Goal: Task Accomplishment & Management: Manage account settings

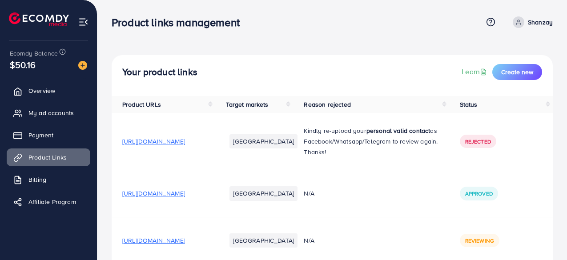
scroll to position [65, 0]
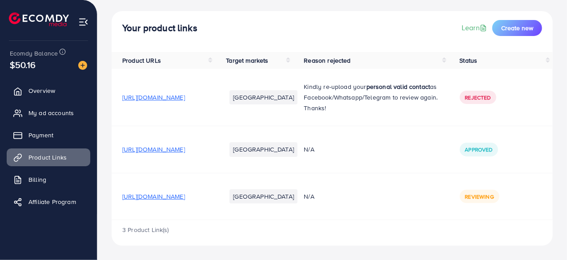
click at [327, 232] on div "3 Product Link(s)" at bounding box center [332, 233] width 441 height 26
click at [84, 24] on img at bounding box center [83, 22] width 10 height 10
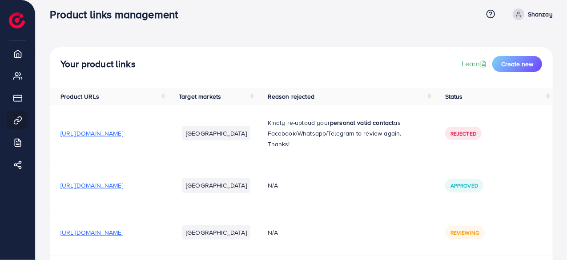
scroll to position [0, 0]
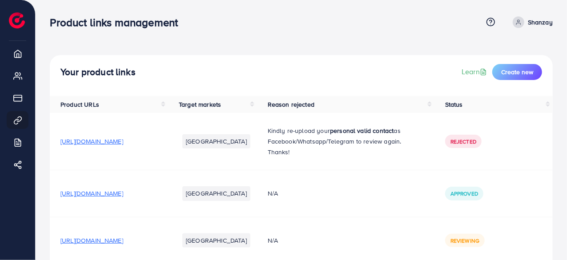
click at [516, 22] on icon at bounding box center [518, 22] width 6 height 6
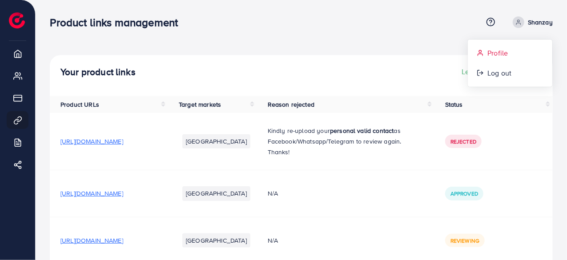
click at [495, 50] on span "Profile" at bounding box center [497, 53] width 20 height 11
select select "*******"
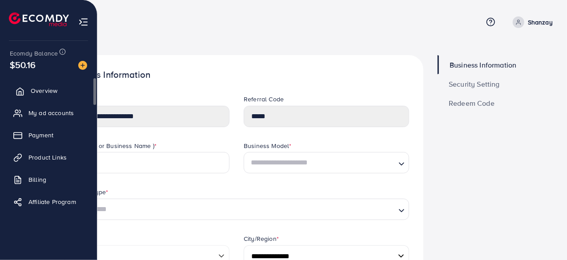
click at [45, 88] on span "Overview" at bounding box center [44, 90] width 27 height 9
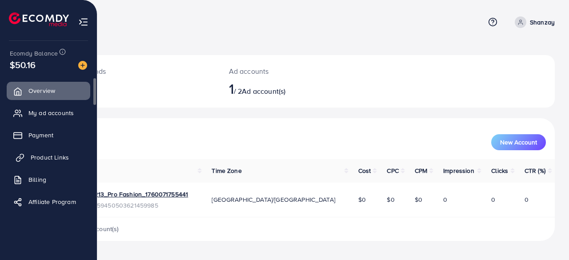
click at [41, 157] on span "Product Links" at bounding box center [50, 157] width 38 height 9
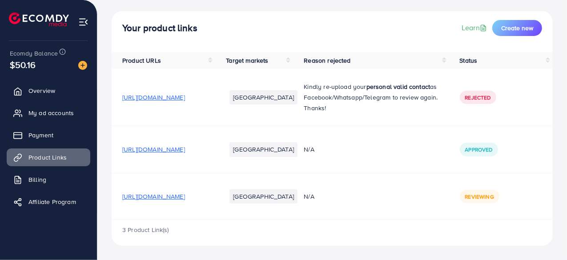
scroll to position [65, 0]
drag, startPoint x: 492, startPoint y: 199, endPoint x: 479, endPoint y: 200, distance: 12.5
click at [479, 200] on span "Reviewing" at bounding box center [479, 197] width 29 height 8
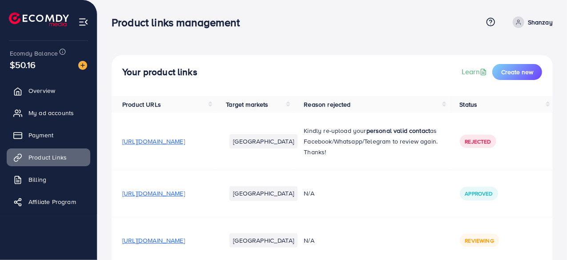
drag, startPoint x: 564, startPoint y: 188, endPoint x: 568, endPoint y: 216, distance: 29.2
click at [566, 216] on html "Product links management Help Center Contact Support Term and policy About Us S…" at bounding box center [283, 130] width 567 height 260
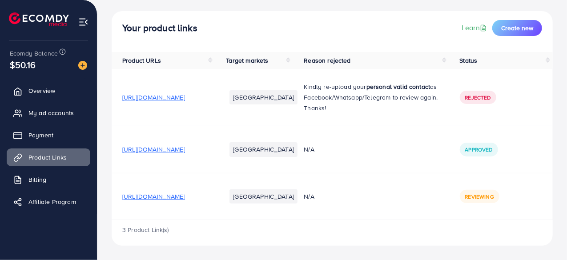
scroll to position [65, 0]
click at [185, 200] on span "[URL][DOMAIN_NAME]" at bounding box center [153, 196] width 63 height 9
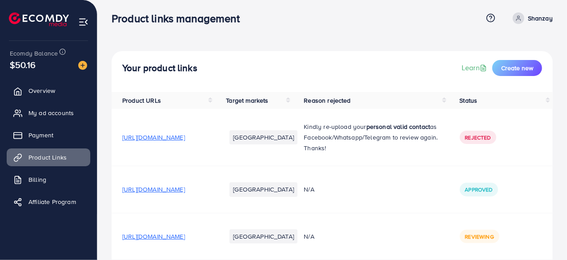
scroll to position [0, 0]
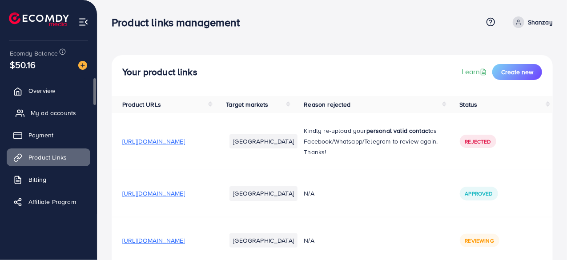
click at [51, 107] on link "My ad accounts" at bounding box center [49, 113] width 84 height 18
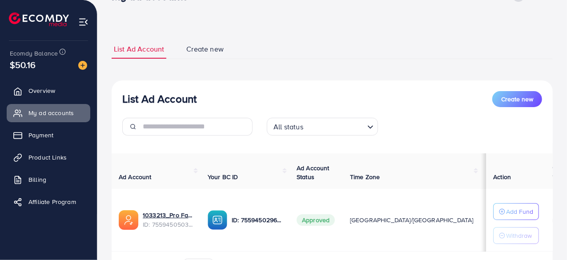
scroll to position [28, 0]
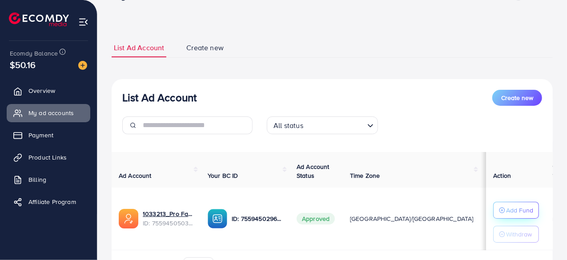
click at [513, 204] on button "Add Fund" at bounding box center [516, 210] width 46 height 17
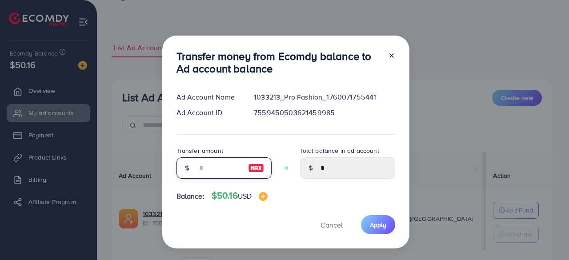
click at [207, 167] on input "number" at bounding box center [219, 167] width 44 height 21
type input "*"
type input "****"
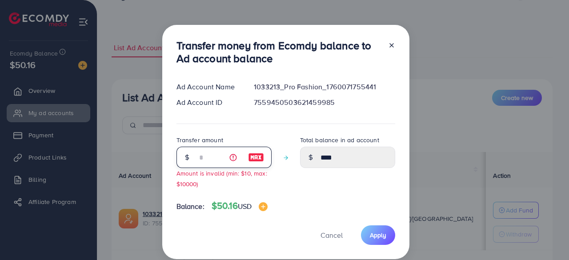
type input "**"
type input "*****"
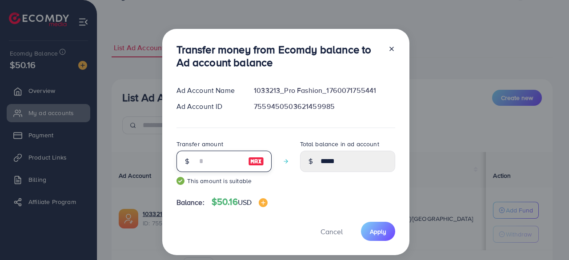
type input "**"
click at [388, 50] on icon at bounding box center [391, 48] width 7 height 7
